Goal: Information Seeking & Learning: Check status

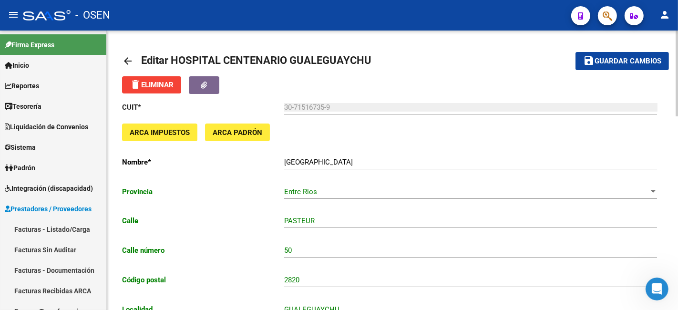
click at [132, 62] on mat-icon "arrow_back" at bounding box center [127, 60] width 11 height 11
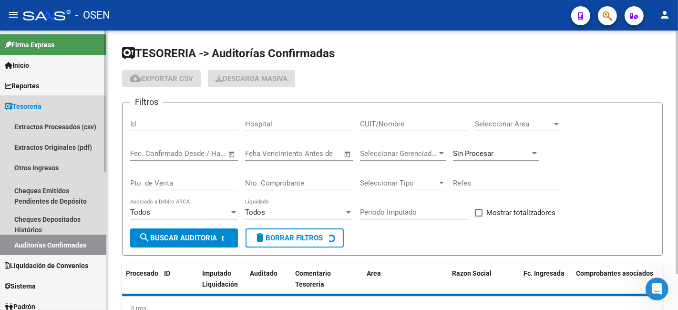
click at [60, 106] on link "Tesorería" at bounding box center [53, 106] width 106 height 21
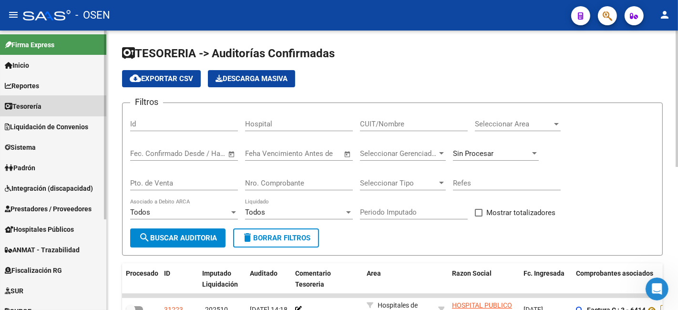
click at [60, 106] on link "Tesorería" at bounding box center [53, 106] width 106 height 21
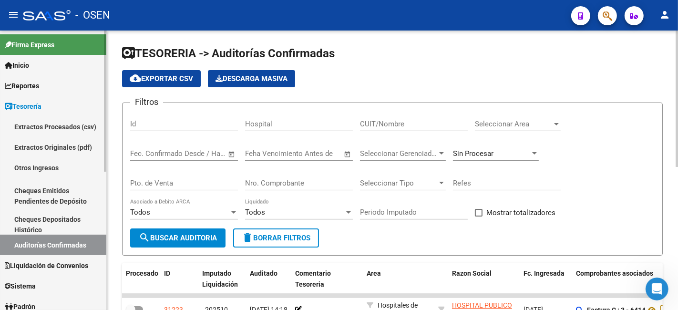
click at [72, 242] on link "Auditorías Confirmadas" at bounding box center [53, 245] width 106 height 21
click at [426, 128] on input "CUIT/Nombre" at bounding box center [414, 124] width 108 height 9
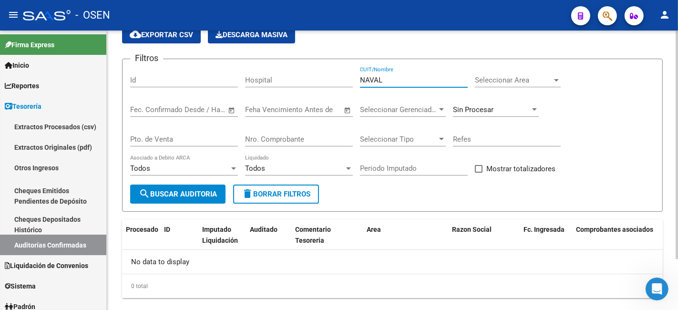
scroll to position [62, 0]
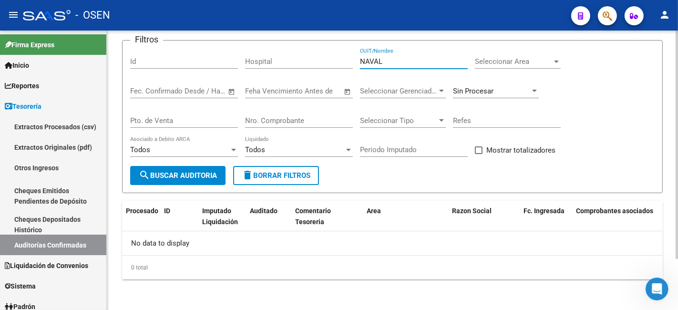
type input "NAVAL"
click at [482, 91] on span "Sin Procesar" at bounding box center [473, 91] width 41 height 9
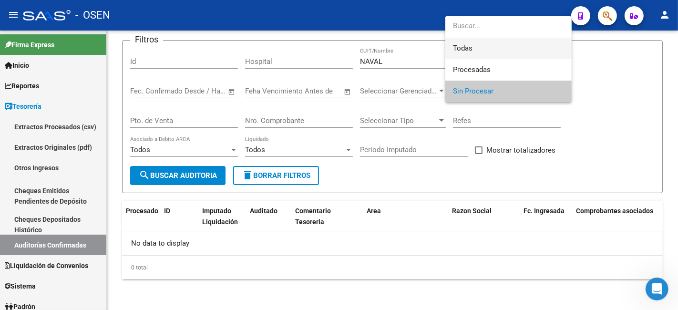
click at [513, 51] on span "Todas" at bounding box center [508, 48] width 111 height 21
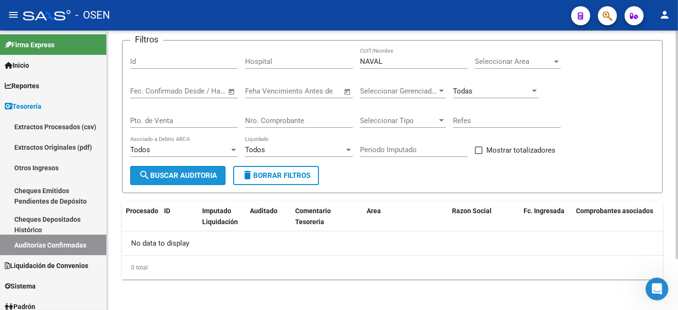
click at [169, 170] on button "search Buscar Auditoria" at bounding box center [177, 175] width 95 height 19
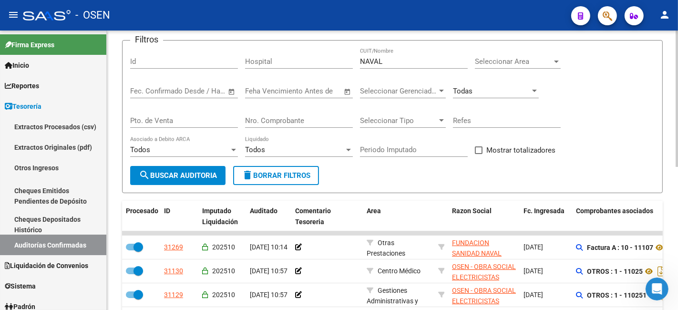
scroll to position [239, 0]
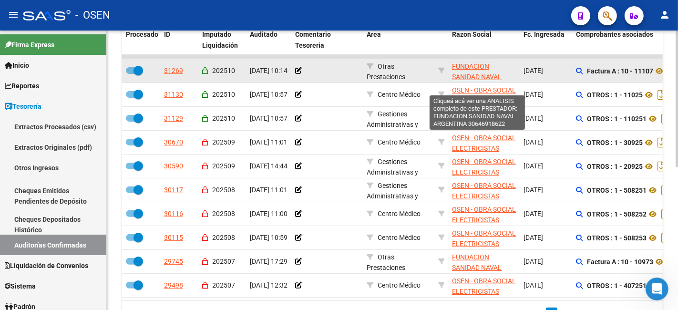
click at [468, 63] on span "FUNDACION SANIDAD NAVAL ARGENTINA" at bounding box center [477, 77] width 50 height 30
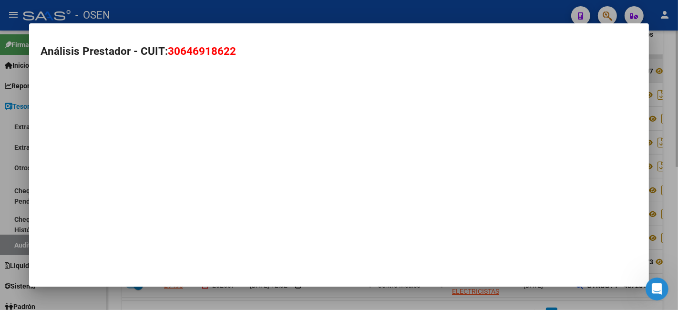
type textarea "30646918622"
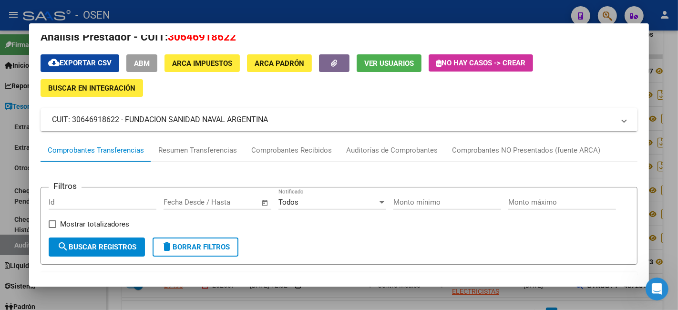
scroll to position [0, 0]
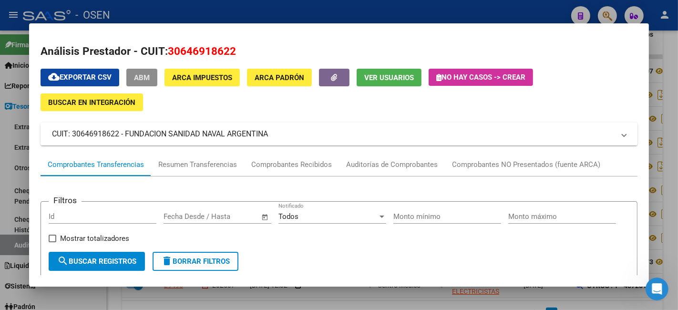
click at [146, 73] on span "ABM" at bounding box center [142, 77] width 16 height 9
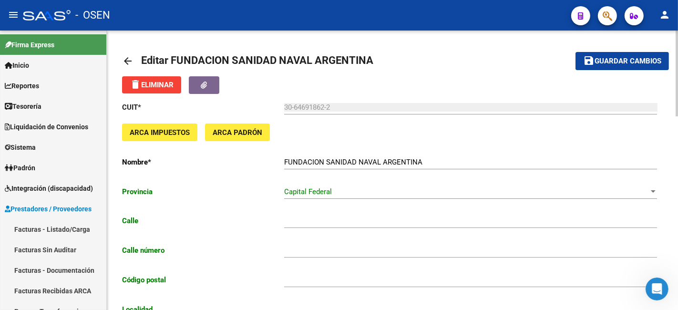
type input "[PERSON_NAME]"
type input "985"
type input "1405"
type input "CABA"
type input "949990"
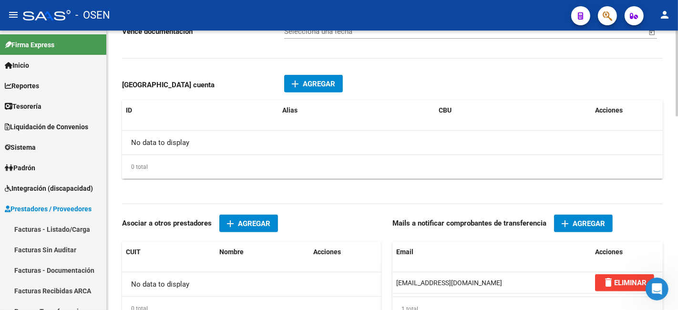
scroll to position [630, 0]
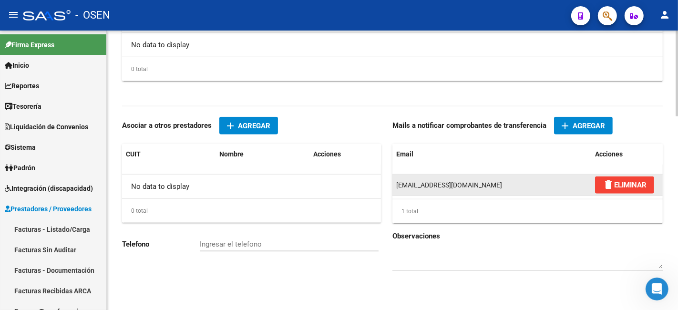
drag, startPoint x: 396, startPoint y: 186, endPoint x: 482, endPoint y: 186, distance: 85.4
click at [482, 186] on div "[EMAIL_ADDRESS][DOMAIN_NAME]" at bounding box center [491, 185] width 191 height 11
copy span "[EMAIL_ADDRESS][DOMAIN_NAME]"
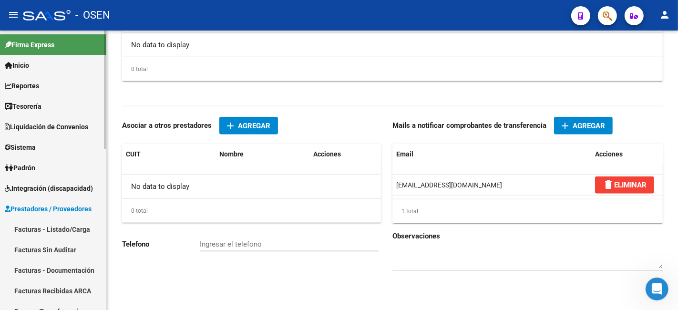
scroll to position [176, 0]
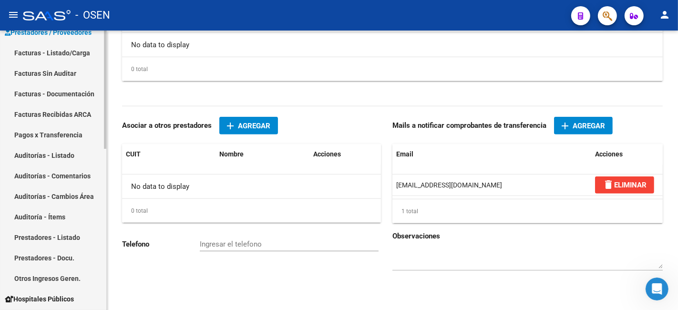
click at [61, 134] on link "Pagos x Transferencia" at bounding box center [53, 134] width 106 height 21
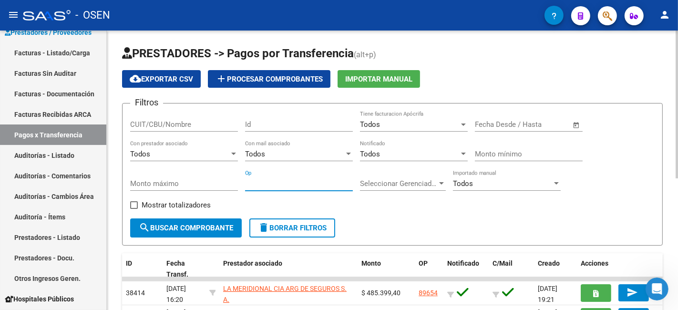
click at [278, 184] on input "Op" at bounding box center [299, 183] width 108 height 9
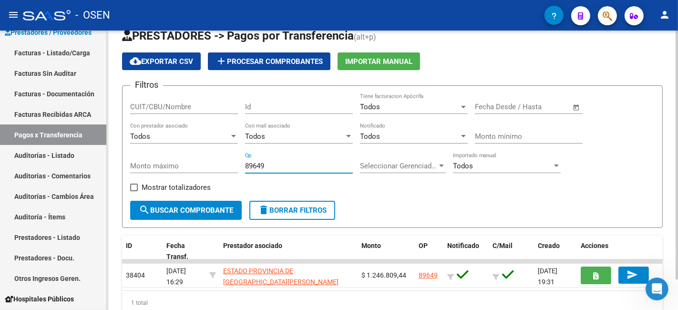
scroll to position [34, 0]
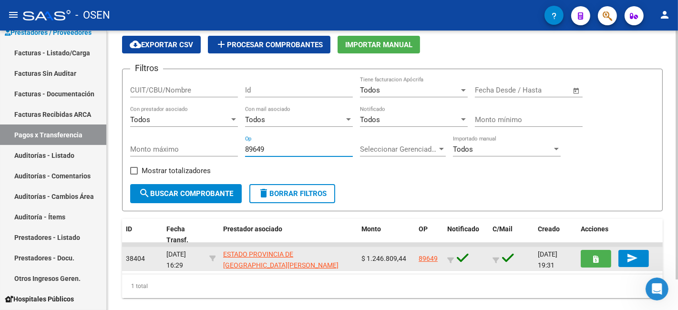
click at [424, 255] on link "89649" at bounding box center [428, 259] width 19 height 8
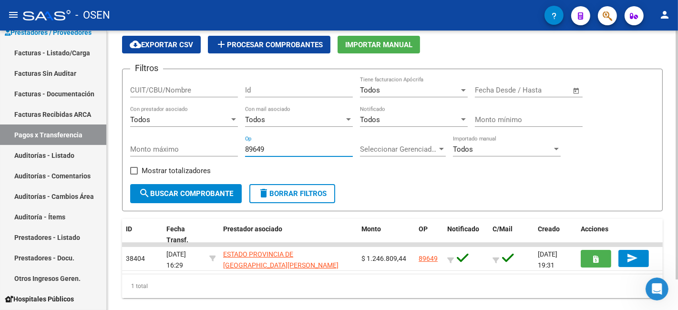
drag, startPoint x: 288, startPoint y: 148, endPoint x: 189, endPoint y: 148, distance: 98.7
click at [195, 148] on div "Filtros CUIT/CBU/Nombre Id Todos Tiene facturacion Apócrifa Fecha inicio – Fech…" at bounding box center [392, 130] width 525 height 107
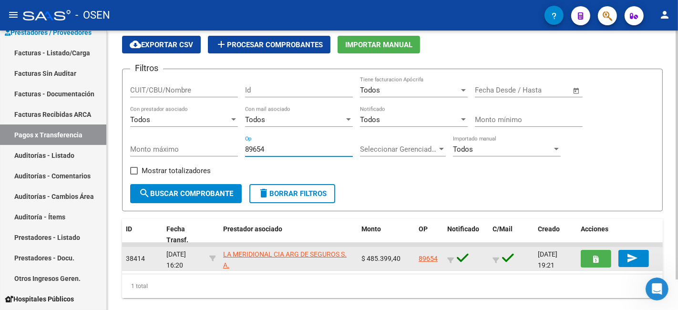
type input "89654"
click at [426, 255] on link "89654" at bounding box center [428, 259] width 19 height 8
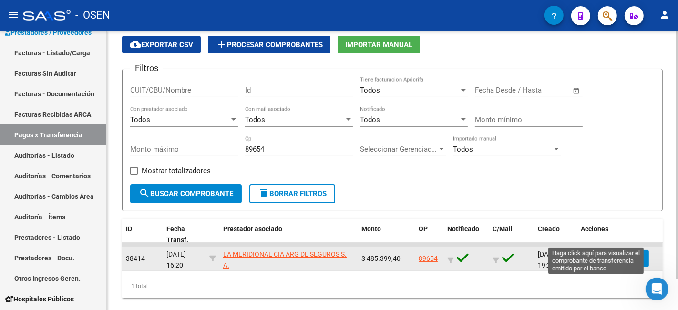
click at [595, 256] on icon "button" at bounding box center [596, 259] width 5 height 7
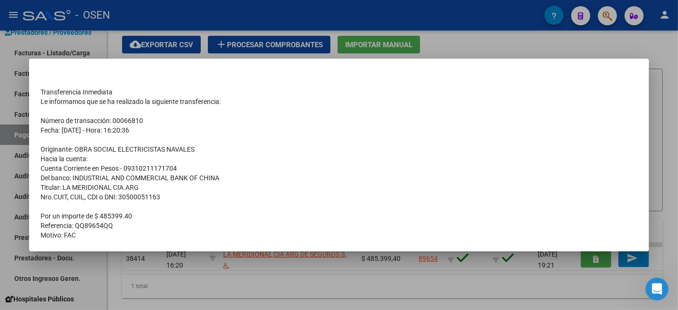
click at [483, 291] on div at bounding box center [339, 155] width 678 height 310
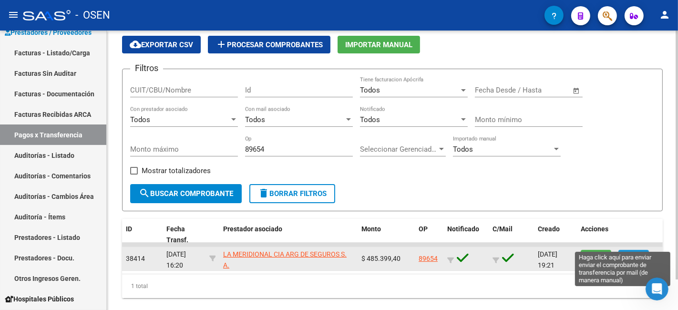
click at [628, 252] on mat-icon "send" at bounding box center [632, 257] width 11 height 11
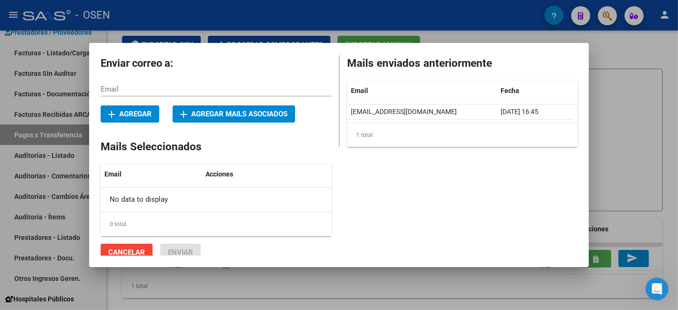
click at [362, 165] on div "Mails enviados anteriormente Email Fecha [EMAIL_ADDRESS][DOMAIN_NAME] [DATE] 16…" at bounding box center [458, 154] width 238 height 214
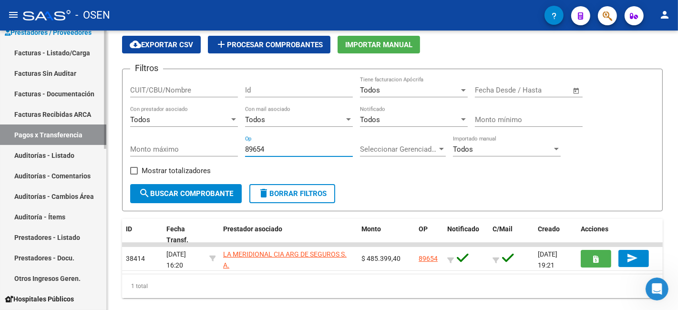
drag, startPoint x: 278, startPoint y: 150, endPoint x: 76, endPoint y: 117, distance: 204.0
click at [118, 130] on div "PRESTADORES -> Pagos por Transferencia (alt+p) cloud_download Exportar CSV add …" at bounding box center [392, 162] width 571 height 332
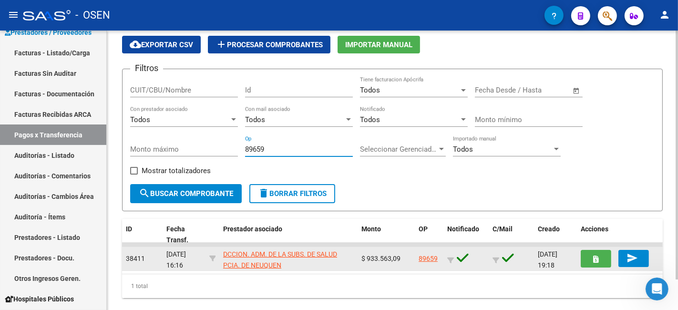
type input "89659"
click at [432, 255] on link "89659" at bounding box center [428, 259] width 19 height 8
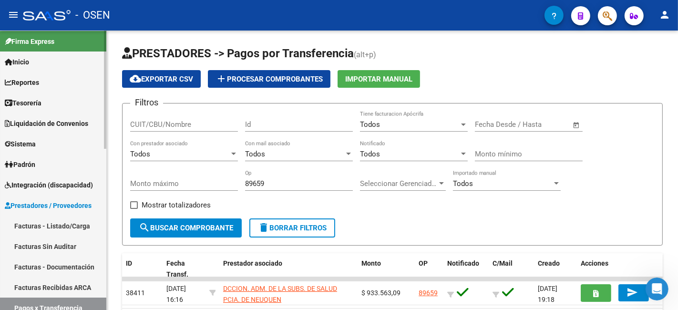
scroll to position [0, 0]
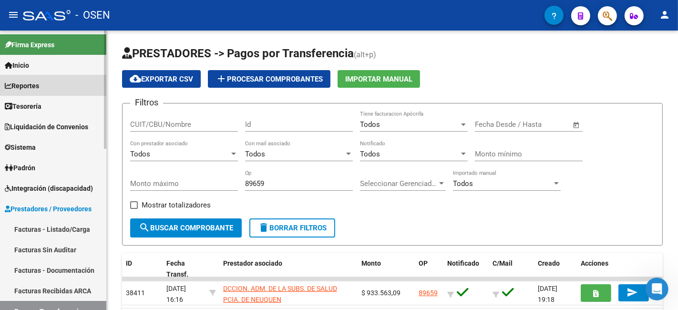
click at [52, 84] on link "Reportes" at bounding box center [53, 85] width 106 height 21
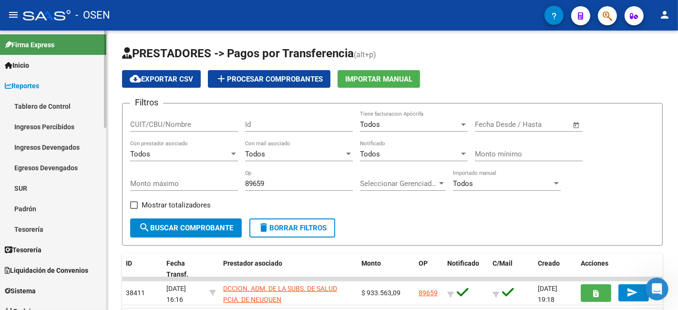
click at [54, 83] on link "Reportes" at bounding box center [53, 85] width 106 height 21
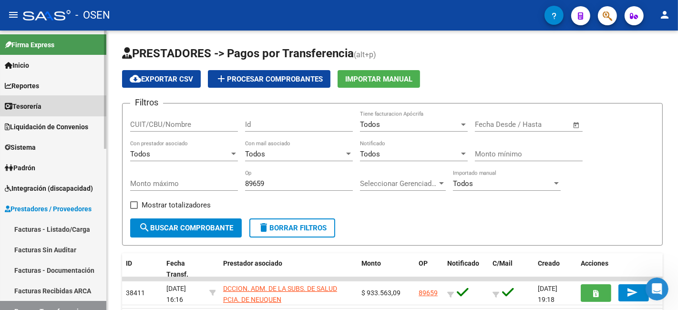
click at [54, 105] on link "Tesorería" at bounding box center [53, 106] width 106 height 21
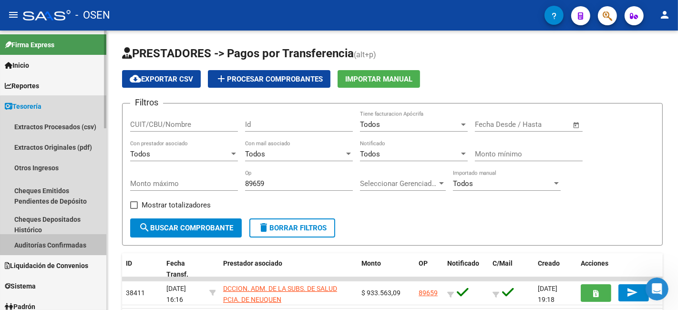
click at [85, 240] on link "Auditorías Confirmadas" at bounding box center [53, 245] width 106 height 21
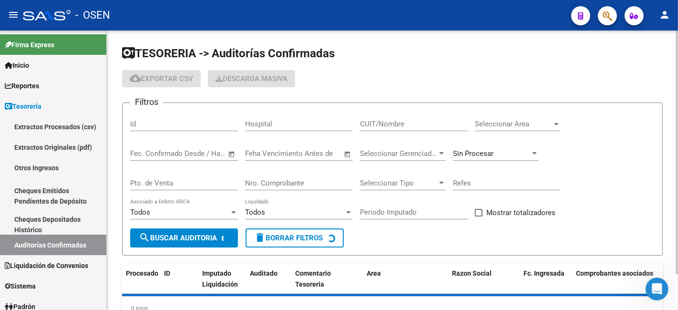
click at [304, 190] on div "Nro. Comprobante" at bounding box center [299, 180] width 108 height 21
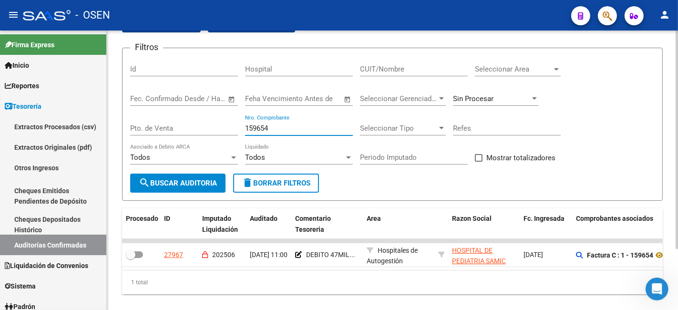
scroll to position [78, 0]
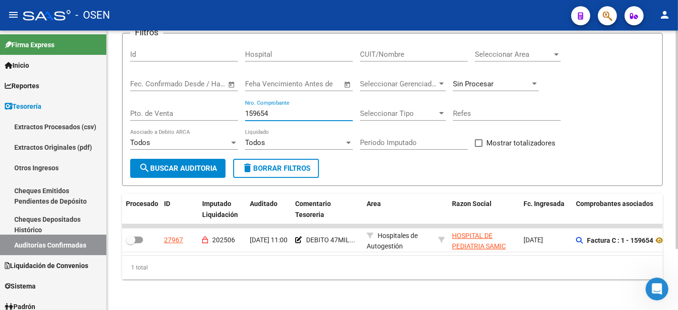
drag, startPoint x: 281, startPoint y: 107, endPoint x: 167, endPoint y: 107, distance: 114.0
click at [167, 107] on div "Filtros Id Hospital CUIT/Nombre Seleccionar Area Seleccionar Area Fecha inicio …" at bounding box center [392, 100] width 525 height 118
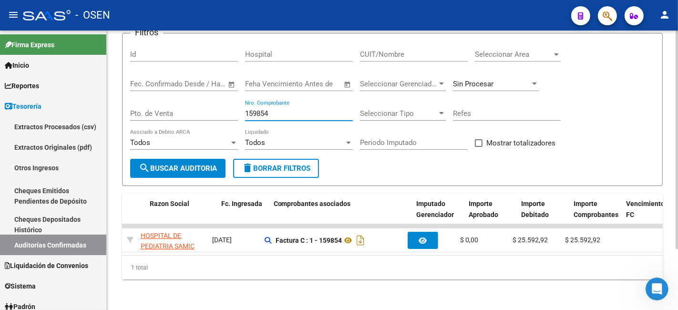
scroll to position [0, 316]
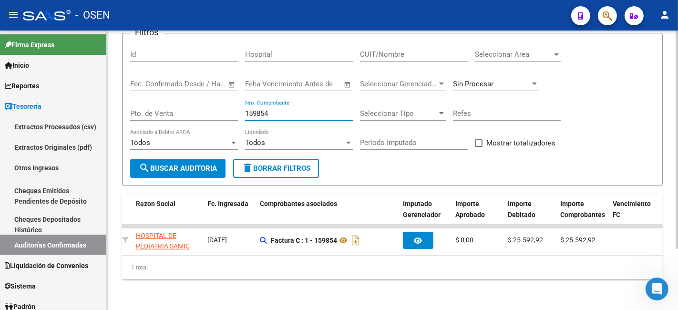
drag, startPoint x: 273, startPoint y: 108, endPoint x: 207, endPoint y: 96, distance: 66.9
click at [207, 96] on div "Filtros Id Hospital CUIT/Nombre Seleccionar Area Seleccionar Area Fecha inicio …" at bounding box center [392, 100] width 525 height 118
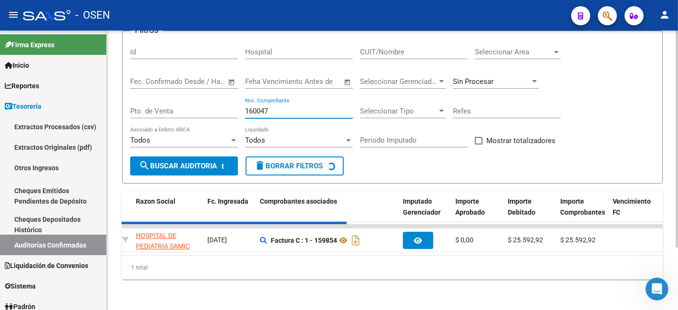
scroll to position [62, 0]
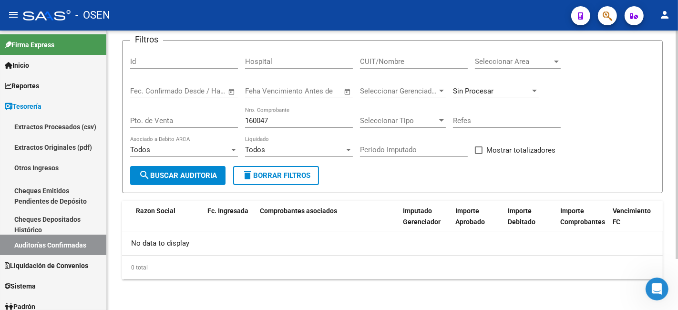
drag, startPoint x: 288, startPoint y: 126, endPoint x: 299, endPoint y: 120, distance: 12.6
click at [279, 123] on div "160047 Nro. Comprobante" at bounding box center [299, 117] width 108 height 21
drag, startPoint x: 301, startPoint y: 120, endPoint x: 291, endPoint y: 120, distance: 10.0
click at [291, 120] on input "160047" at bounding box center [299, 120] width 108 height 9
drag, startPoint x: 297, startPoint y: 120, endPoint x: 278, endPoint y: 122, distance: 18.7
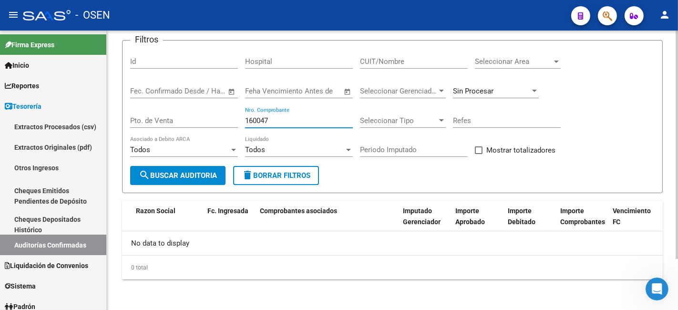
click at [278, 122] on input "160047" at bounding box center [299, 120] width 108 height 9
drag, startPoint x: 282, startPoint y: 120, endPoint x: 161, endPoint y: 107, distance: 121.8
click at [168, 107] on div "Filtros Id Hospital CUIT/Nombre Seleccionar Area Seleccionar Area Fecha inicio …" at bounding box center [392, 107] width 525 height 118
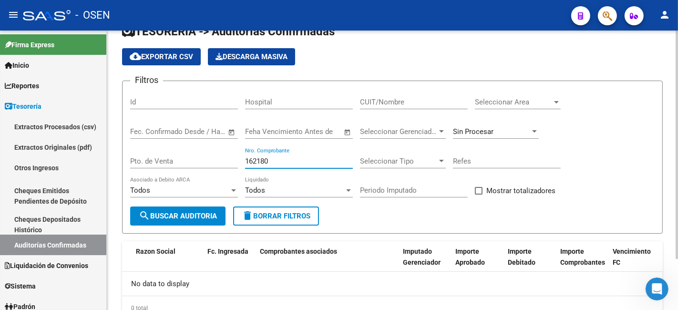
scroll to position [0, 0]
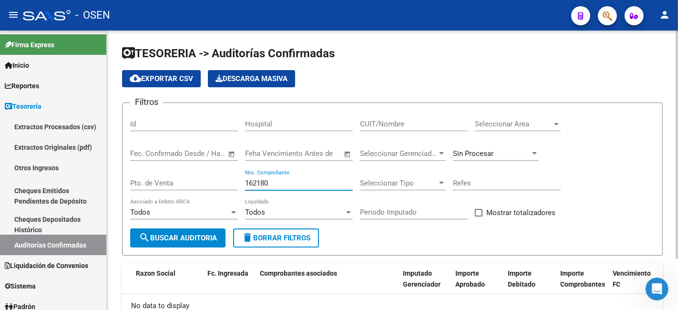
type input "162180"
click at [463, 166] on div "Sin Procesar" at bounding box center [496, 155] width 86 height 30
click at [465, 146] on div "Sin Procesar" at bounding box center [496, 150] width 86 height 21
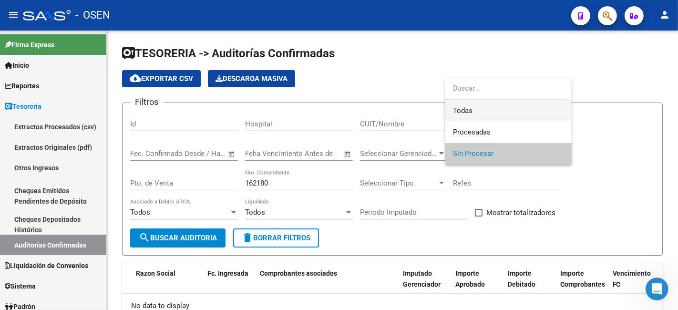
click at [465, 105] on span "Todas" at bounding box center [508, 110] width 111 height 21
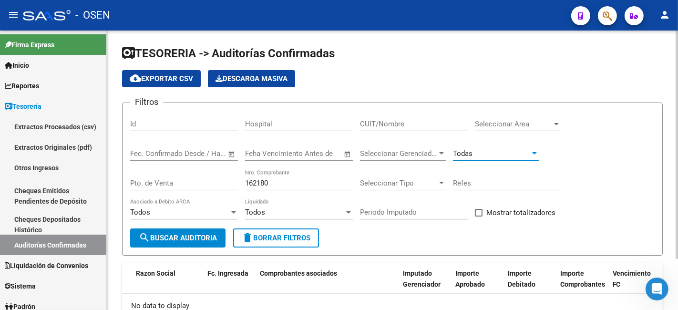
click at [210, 234] on span "search Buscar Auditoria" at bounding box center [178, 238] width 78 height 9
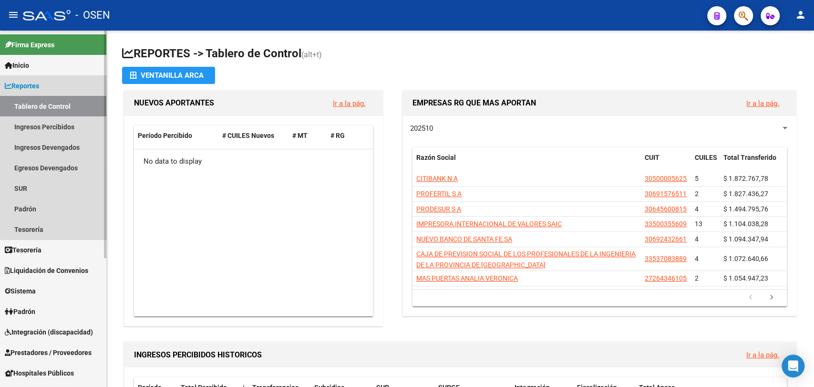
click at [61, 91] on link "Reportes" at bounding box center [53, 85] width 106 height 21
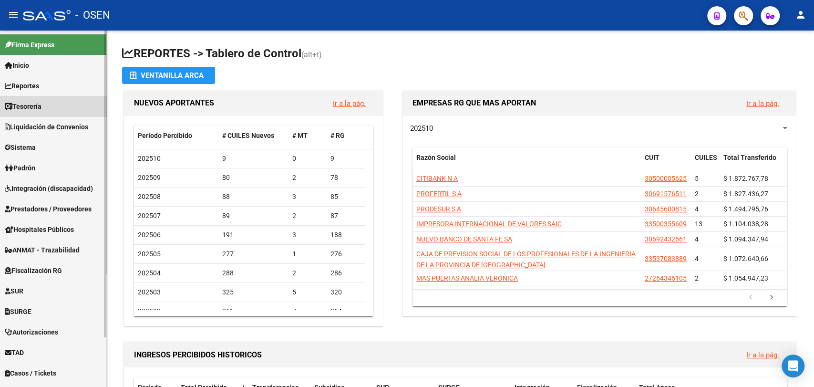
click at [41, 111] on span "Tesorería" at bounding box center [23, 106] width 37 height 10
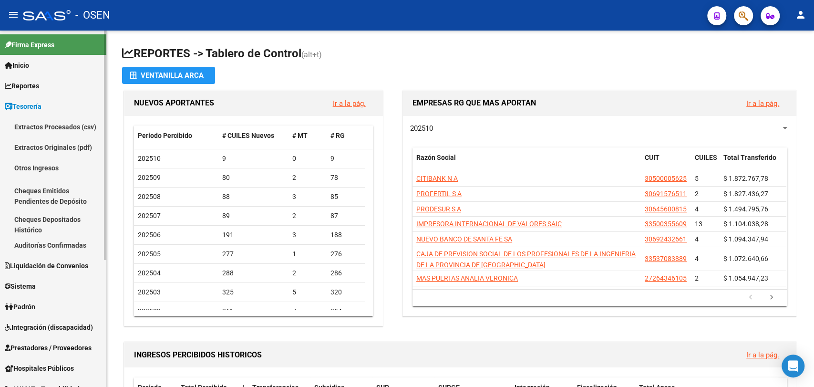
click at [43, 242] on link "Auditorías Confirmadas" at bounding box center [53, 245] width 106 height 21
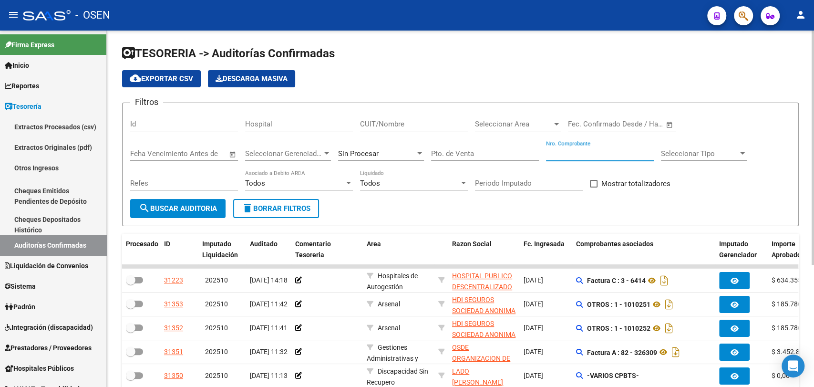
click at [584, 157] on input "Nro. Comprobante" at bounding box center [600, 153] width 108 height 9
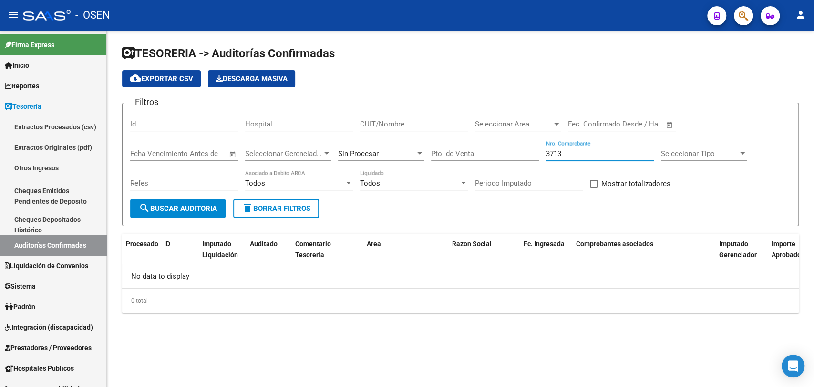
type input "3713"
click at [400, 148] on div "Sin Procesar" at bounding box center [381, 150] width 86 height 21
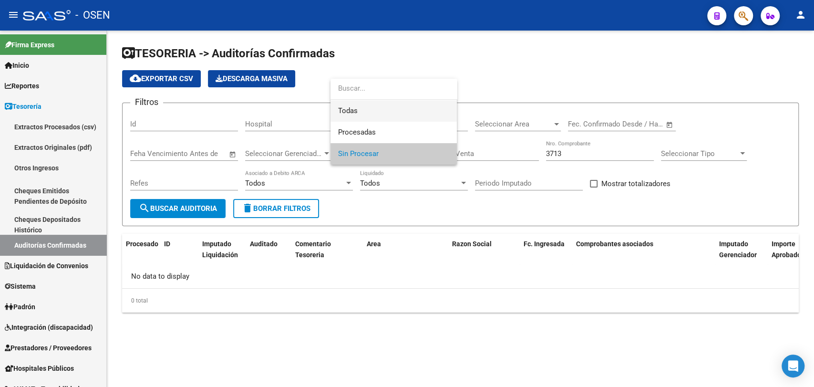
click at [404, 104] on span "Todas" at bounding box center [393, 110] width 111 height 21
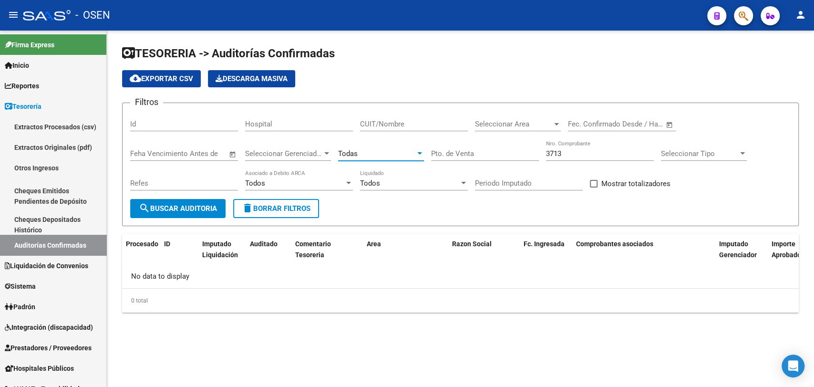
click at [216, 206] on span "search Buscar Auditoria" at bounding box center [178, 208] width 78 height 9
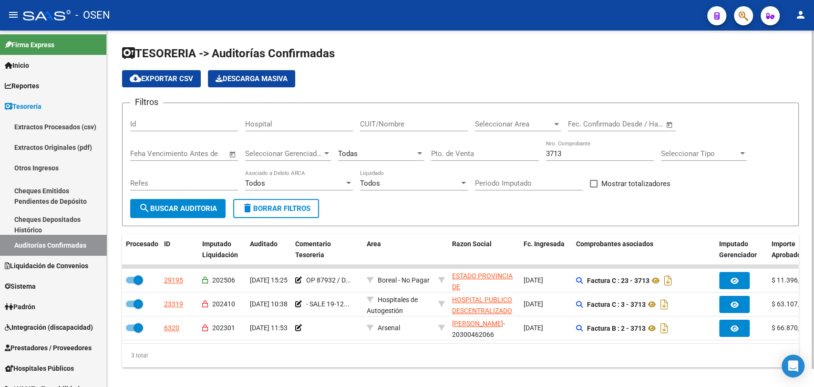
click at [482, 151] on input "Pto. de Venta" at bounding box center [485, 153] width 108 height 9
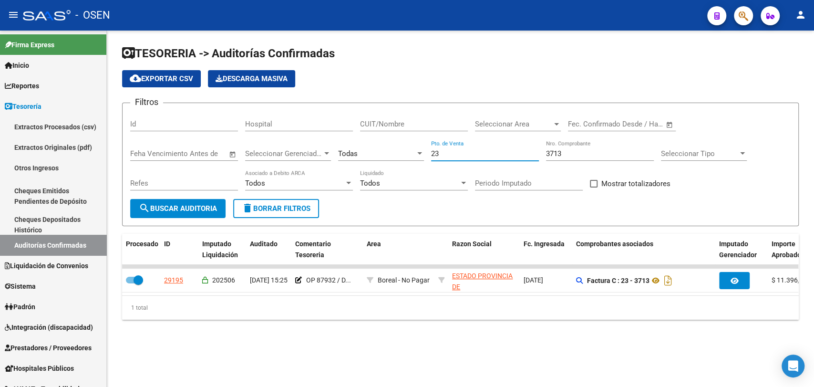
type input "23"
drag, startPoint x: 456, startPoint y: 152, endPoint x: 397, endPoint y: 151, distance: 59.6
click at [397, 151] on div "Filtros Id Hospital CUIT/Nombre Seleccionar Area Seleccionar Area Fecha inicio …" at bounding box center [460, 155] width 661 height 88
type input "48439"
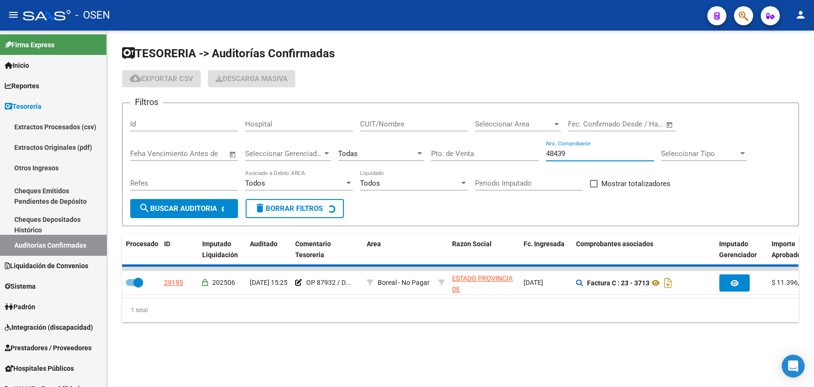
checkbox input "false"
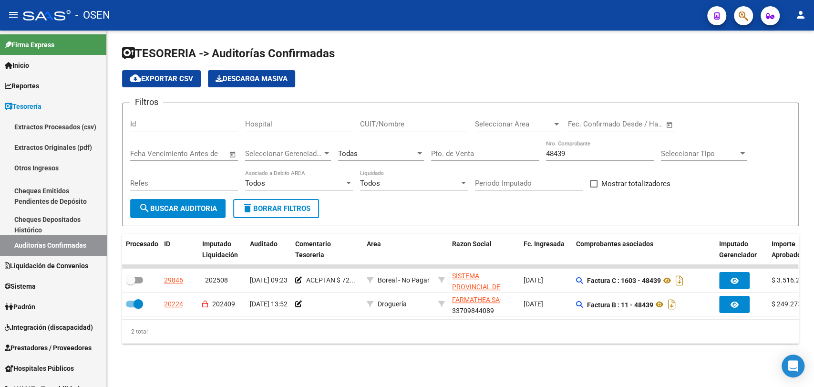
click at [159, 366] on div "TESORERIA -> Auditorías Confirmadas cloud_download Exportar CSV Descarga Masiva…" at bounding box center [460, 202] width 707 height 343
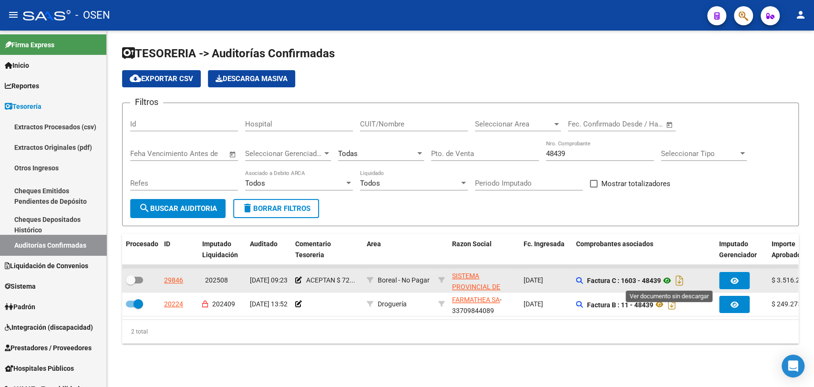
click at [670, 281] on icon at bounding box center [667, 280] width 12 height 11
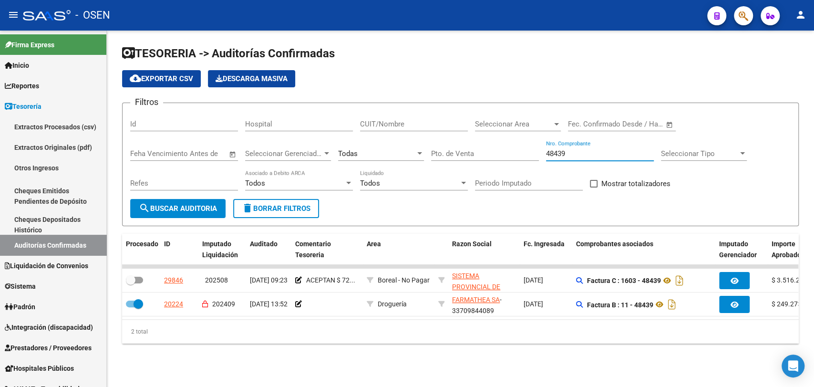
drag, startPoint x: 620, startPoint y: 156, endPoint x: 425, endPoint y: 120, distance: 198.9
click at [425, 120] on div "Filtros Id Hospital CUIT/Nombre Seleccionar Area Seleccionar Area Fecha inicio …" at bounding box center [460, 155] width 661 height 88
type input "2259"
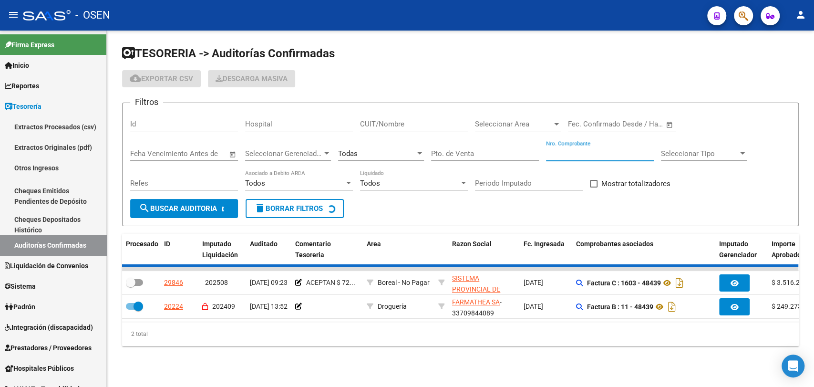
checkbox input "false"
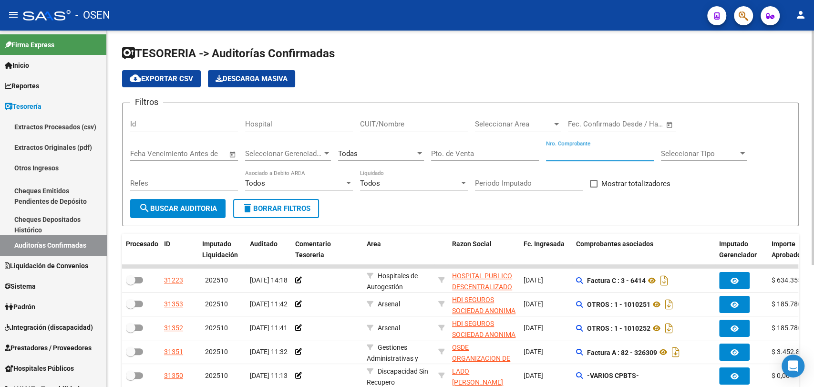
click at [621, 155] on input "Nro. Comprobante" at bounding box center [600, 153] width 108 height 9
type input "2259"
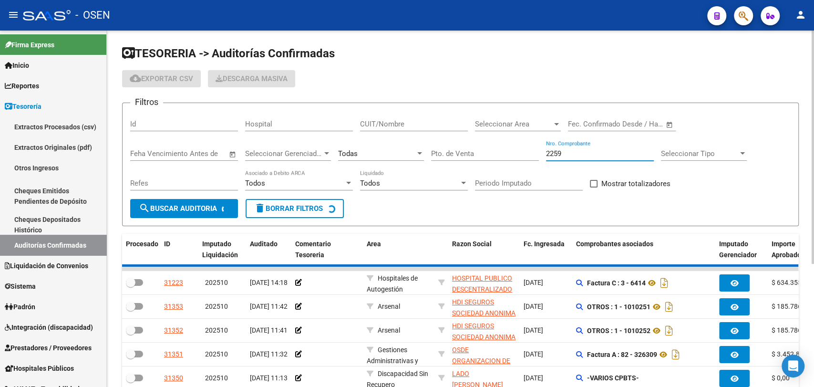
checkbox input "true"
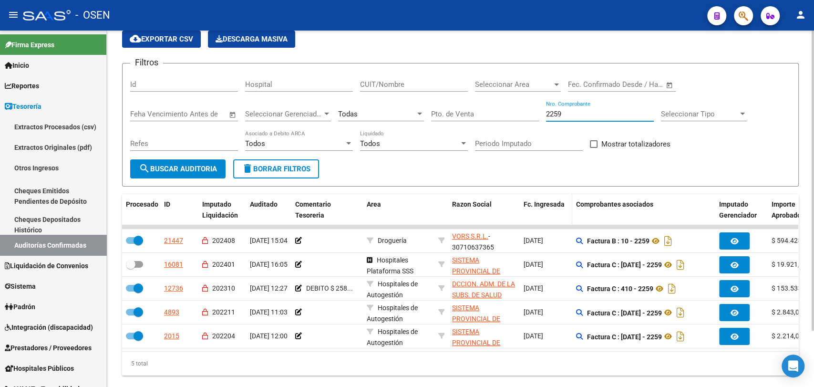
scroll to position [67, 0]
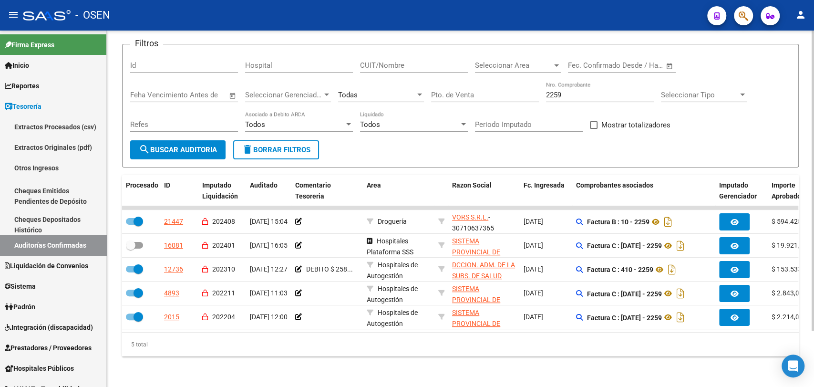
drag, startPoint x: 576, startPoint y: 85, endPoint x: 510, endPoint y: 87, distance: 65.8
click at [510, 87] on div "Filtros Id Hospital CUIT/Nombre Seleccionar Area Seleccionar Area Fecha inicio …" at bounding box center [460, 96] width 661 height 88
type input "48438"
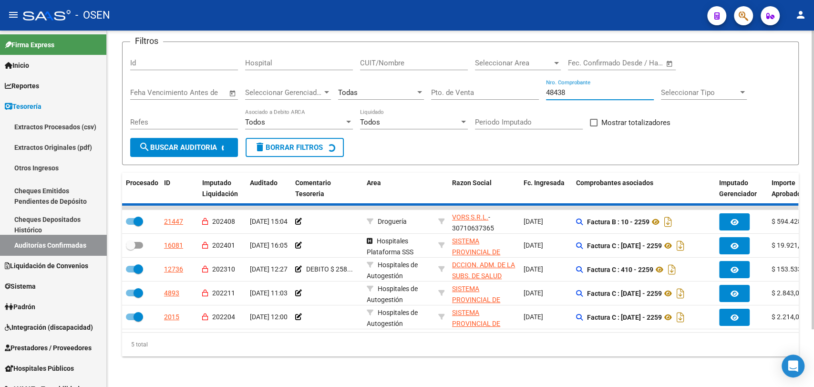
checkbox input "false"
checkbox input "true"
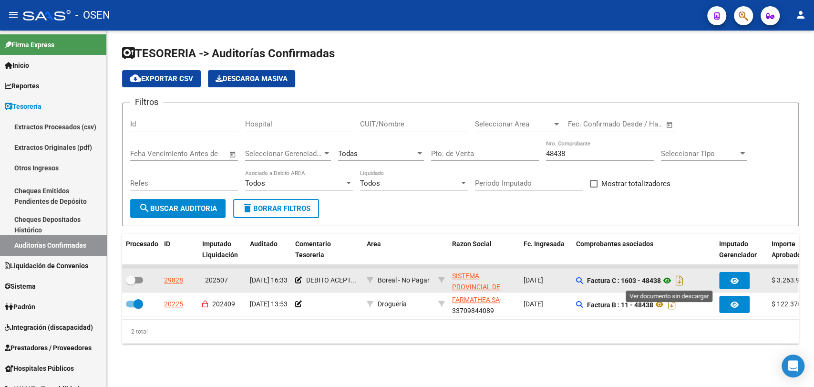
click at [672, 280] on icon at bounding box center [667, 280] width 12 height 11
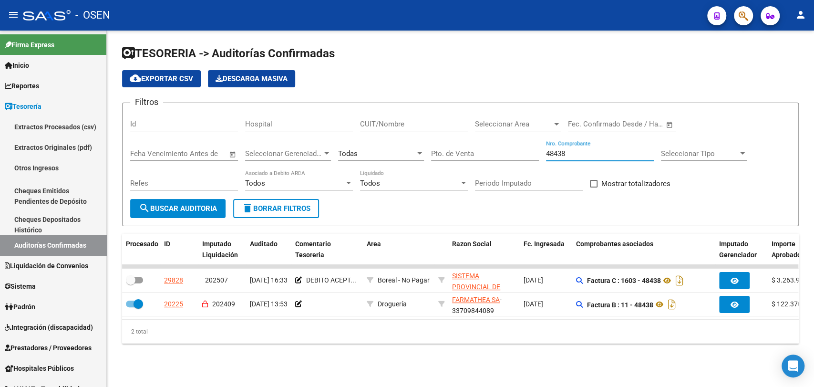
drag, startPoint x: 578, startPoint y: 152, endPoint x: 340, endPoint y: 114, distance: 240.9
click at [340, 114] on div "Filtros Id Hospital CUIT/Nombre Seleccionar Area Seleccionar Area Fecha inicio …" at bounding box center [460, 155] width 661 height 88
type input "6824"
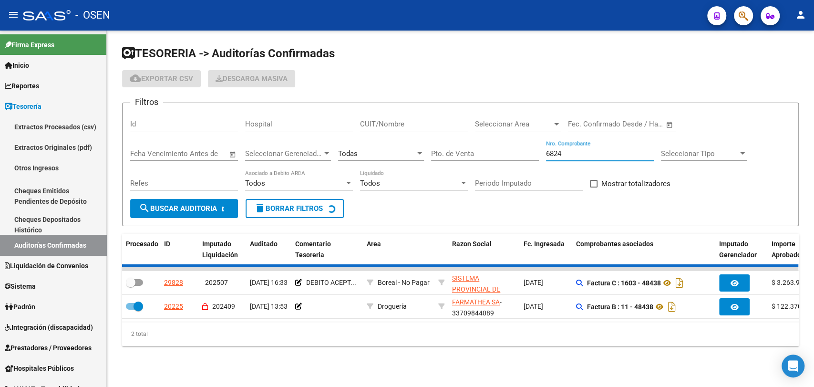
checkbox input "true"
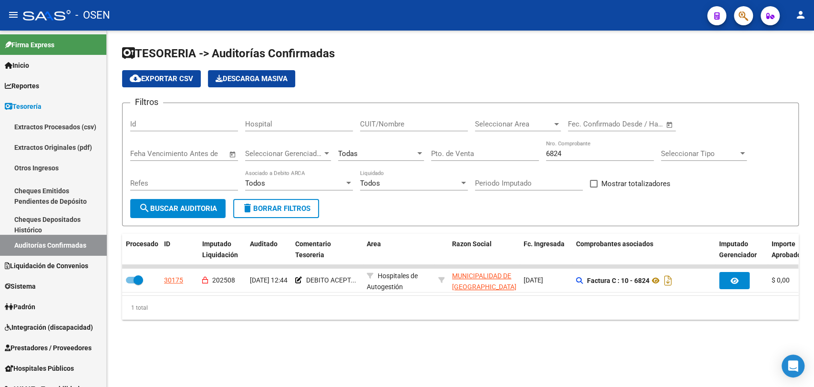
drag, startPoint x: 576, startPoint y: 154, endPoint x: 482, endPoint y: 152, distance: 94.4
click at [482, 152] on div "Filtros Id Hospital CUIT/Nombre Seleccionar Area Seleccionar Area Fecha inicio …" at bounding box center [460, 155] width 661 height 88
paste input "16871"
type input "16871"
click at [207, 204] on span "search Buscar Auditoria" at bounding box center [178, 208] width 78 height 9
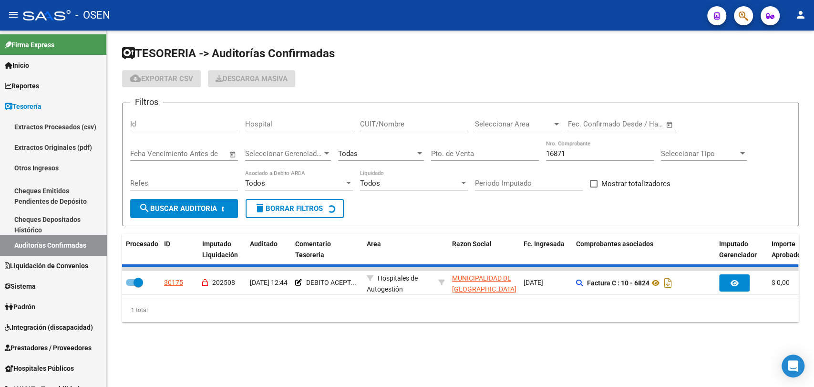
checkbox input "false"
